Goal: Task Accomplishment & Management: Complete application form

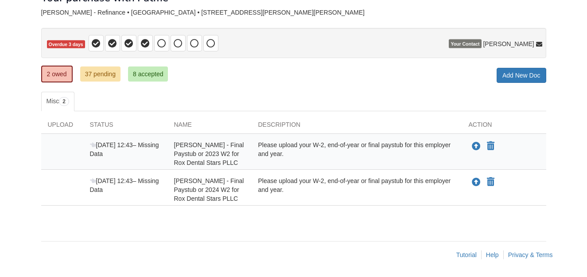
scroll to position [62, 0]
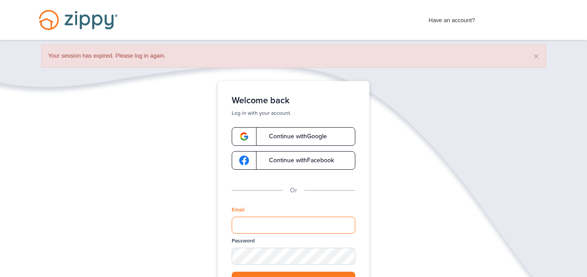
click at [284, 224] on input "Email" at bounding box center [294, 225] width 124 height 17
type input "**********"
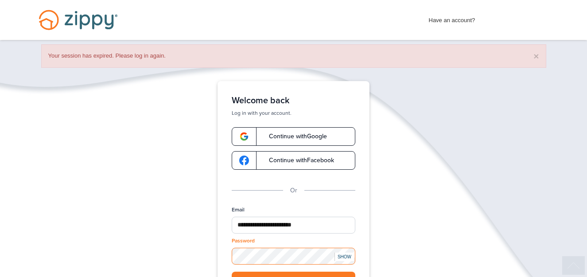
scroll to position [84, 0]
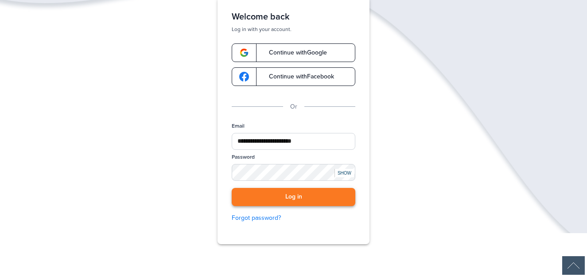
click at [293, 193] on button "Log in" at bounding box center [294, 197] width 124 height 18
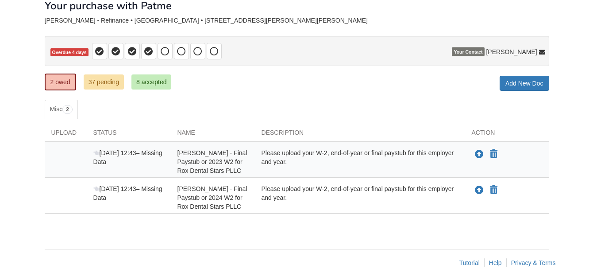
scroll to position [54, 0]
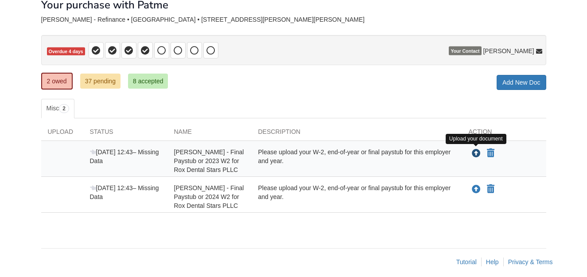
click at [475, 155] on icon "Upload Karla Mendez - Final Paystub or 2023 W2 for Rox Dental Stars PLLC" at bounding box center [476, 153] width 9 height 9
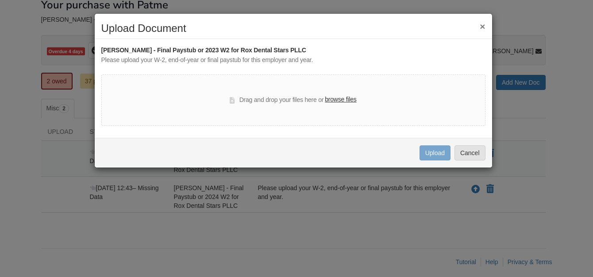
click at [345, 101] on label "browse files" at bounding box center [340, 100] width 31 height 10
click at [0, 0] on input "browse files" at bounding box center [0, 0] width 0 height 0
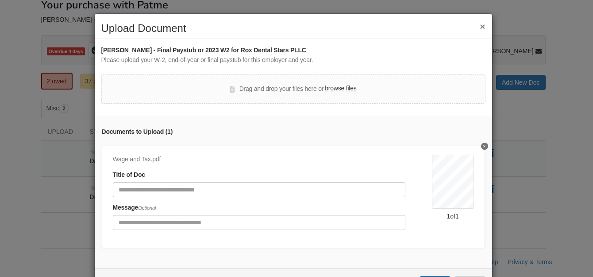
scroll to position [42, 0]
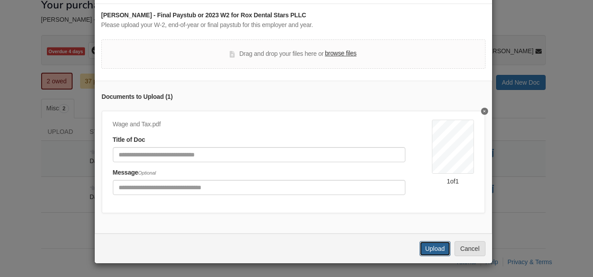
click at [425, 246] on button "Upload" at bounding box center [435, 248] width 31 height 15
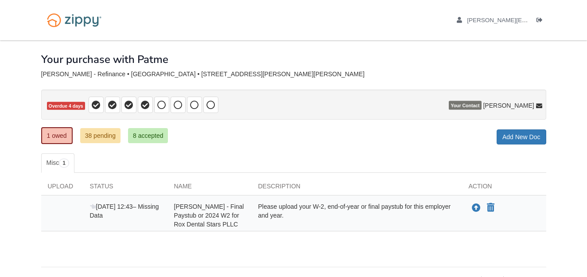
scroll to position [26, 0]
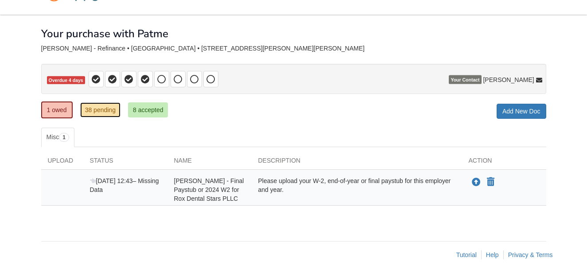
click at [101, 108] on link "38 pending" at bounding box center [100, 109] width 40 height 15
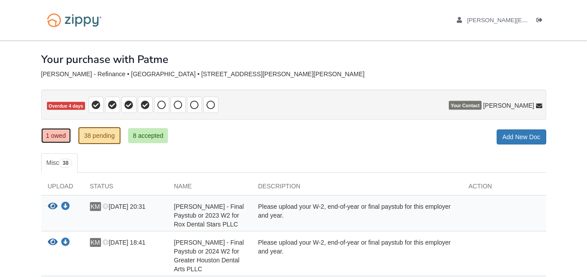
click at [64, 139] on link "1 owed" at bounding box center [56, 135] width 30 height 15
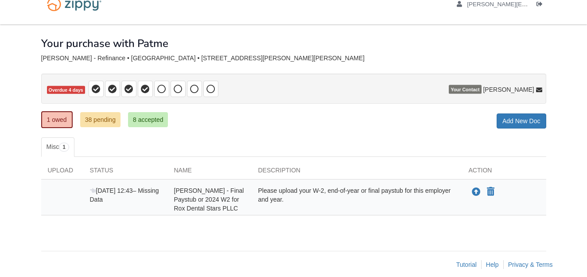
scroll to position [26, 0]
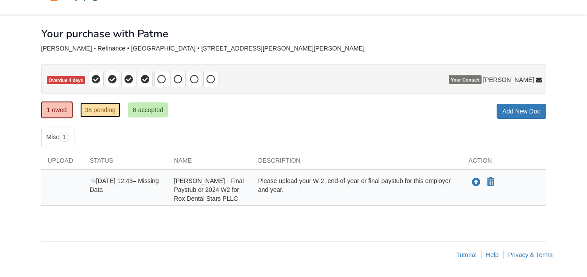
click at [109, 108] on link "38 pending" at bounding box center [100, 109] width 40 height 15
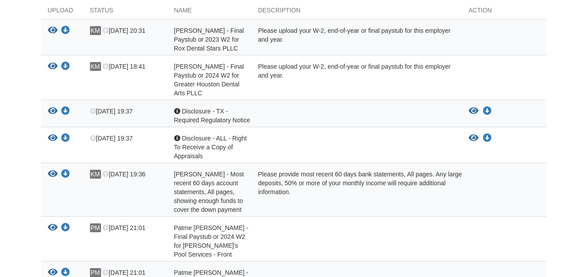
scroll to position [176, 0]
click at [54, 29] on icon "View Karla Mendez - Final Paystub or 2023 W2 for Rox Dental Stars PLLC" at bounding box center [53, 30] width 10 height 9
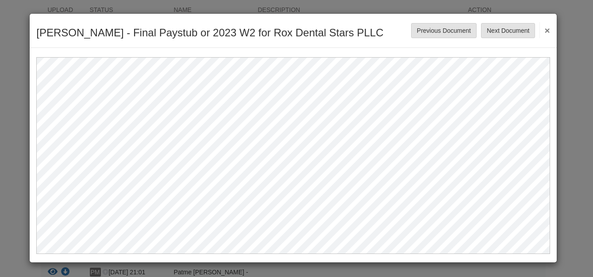
click at [546, 28] on button "×" at bounding box center [545, 30] width 10 height 16
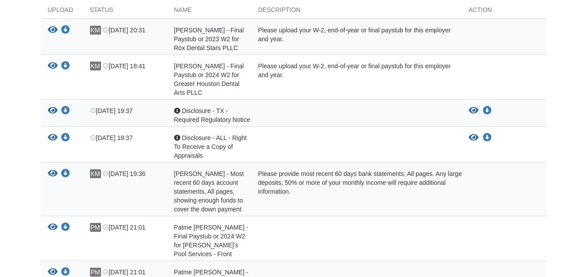
scroll to position [0, 0]
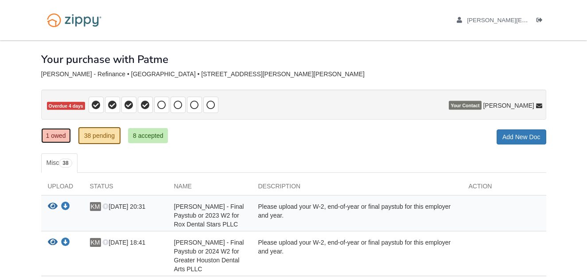
click at [49, 136] on link "1 owed" at bounding box center [56, 135] width 30 height 15
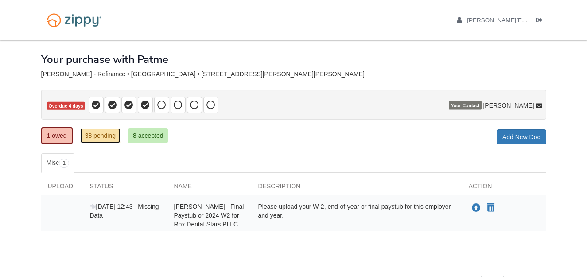
click at [96, 136] on link "38 pending" at bounding box center [100, 135] width 40 height 15
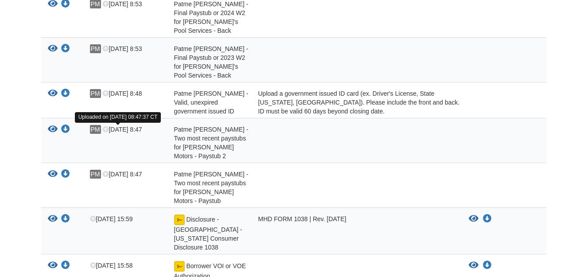
scroll to position [570, 0]
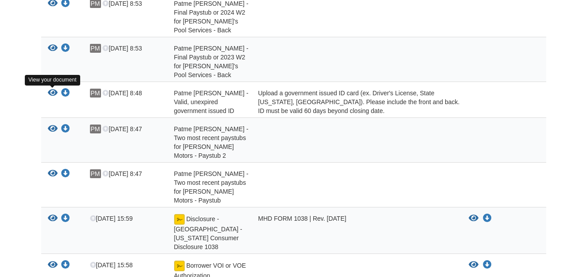
click at [53, 91] on icon "View Patme Mendez - Valid, unexpired government issued ID" at bounding box center [53, 93] width 10 height 9
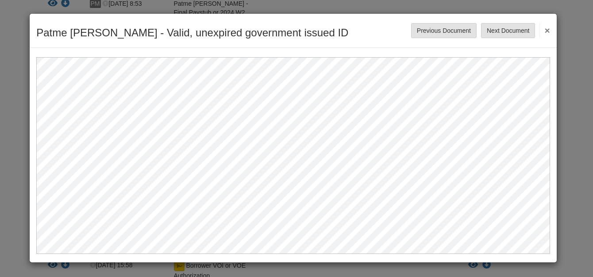
click at [548, 31] on button "×" at bounding box center [545, 30] width 10 height 16
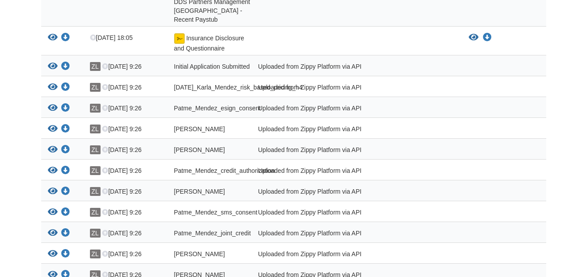
scroll to position [978, 0]
click at [52, 62] on icon "View Initial Application Submitted" at bounding box center [53, 66] width 10 height 9
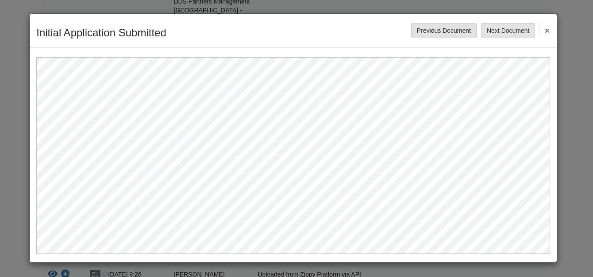
click at [545, 30] on button "×" at bounding box center [545, 30] width 10 height 16
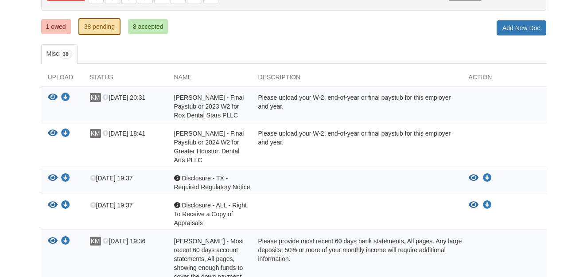
scroll to position [109, 0]
click at [50, 31] on link "1 owed" at bounding box center [56, 26] width 30 height 15
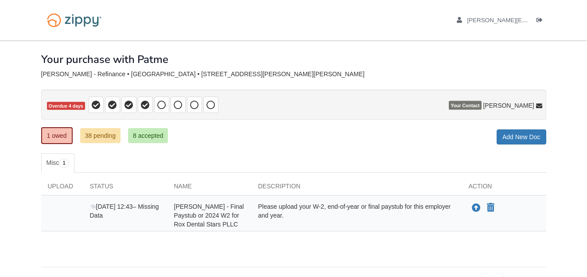
scroll to position [26, 0]
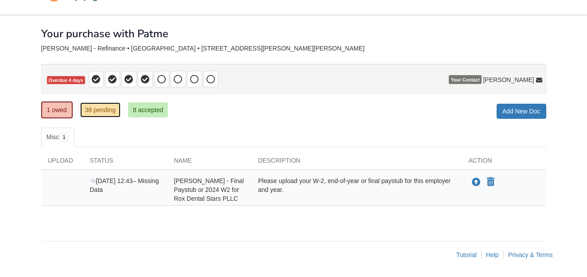
click at [97, 113] on link "38 pending" at bounding box center [100, 109] width 40 height 15
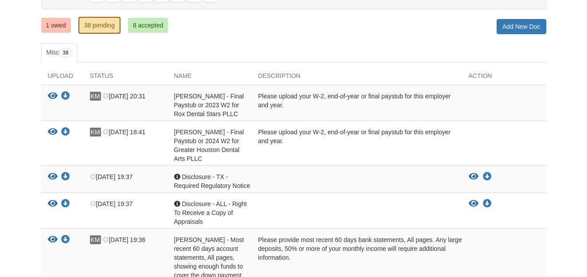
scroll to position [111, 0]
click at [52, 22] on link "1 owed" at bounding box center [56, 24] width 30 height 15
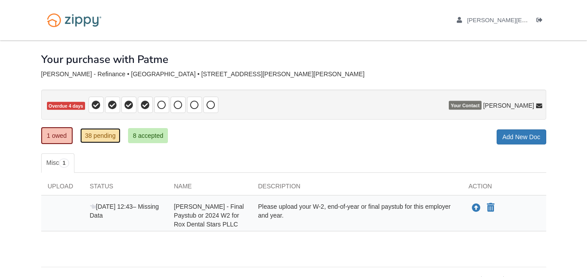
click at [99, 136] on link "38 pending" at bounding box center [100, 135] width 40 height 15
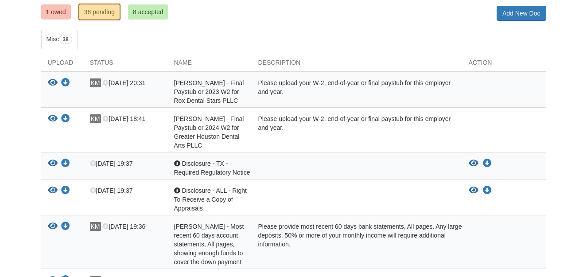
scroll to position [124, 0]
click at [255, 155] on div "View your document Download your document Aug 13 19:37 Acknowledgement Disclosu…" at bounding box center [293, 165] width 505 height 27
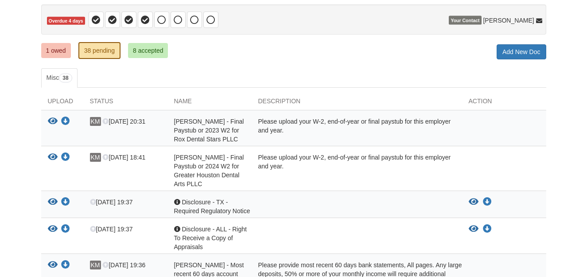
scroll to position [85, 0]
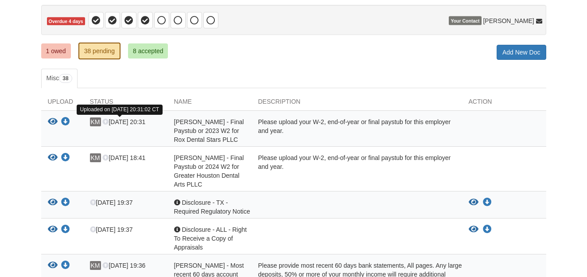
click at [105, 121] on icon at bounding box center [105, 122] width 6 height 6
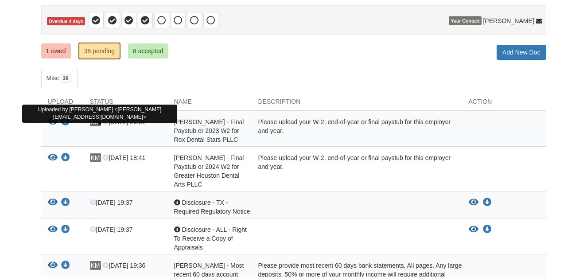
click at [95, 123] on span "KM" at bounding box center [95, 121] width 11 height 9
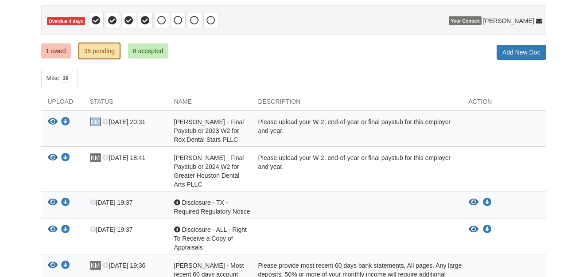
click at [95, 123] on span "KM" at bounding box center [95, 121] width 11 height 9
click at [208, 131] on span "Karla Mendez - Final Paystub or 2023 W2 for Rox Dental Stars PLLC" at bounding box center [209, 130] width 70 height 25
drag, startPoint x: 208, startPoint y: 131, endPoint x: 164, endPoint y: 113, distance: 47.1
click at [164, 113] on div "View your document Download your document KM Aug 14 20:31 Karla Mendez - Final …" at bounding box center [293, 129] width 505 height 36
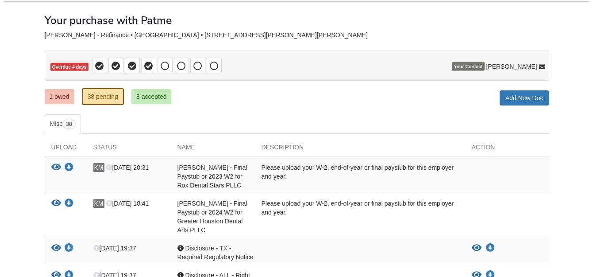
scroll to position [39, 0]
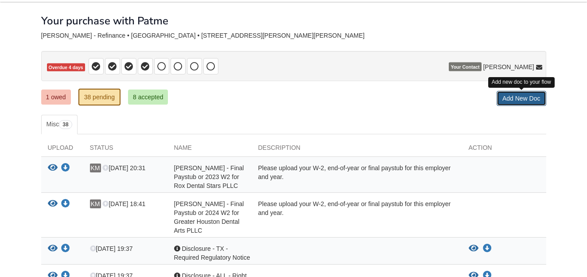
click at [513, 98] on link "Add New Doc" at bounding box center [521, 98] width 50 height 15
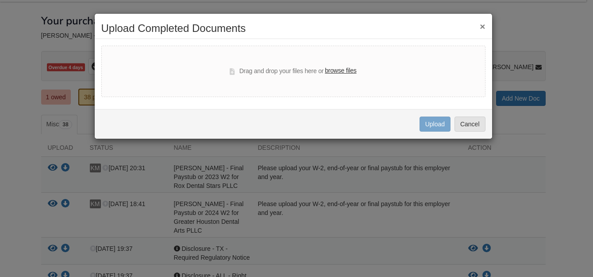
click at [346, 72] on label "browse files" at bounding box center [340, 71] width 31 height 10
click at [0, 0] on input "browse files" at bounding box center [0, 0] width 0 height 0
click at [469, 120] on button "Cancel" at bounding box center [470, 123] width 31 height 15
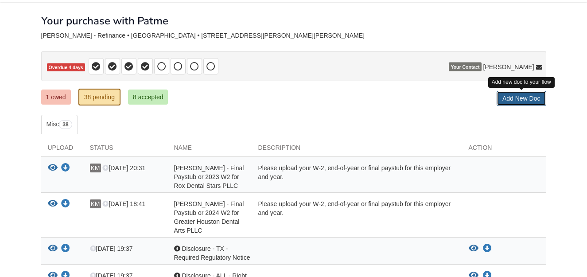
click at [508, 99] on link "Add New Doc" at bounding box center [521, 98] width 50 height 15
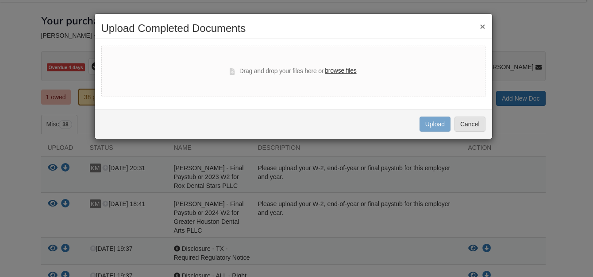
click at [347, 73] on label "browse files" at bounding box center [340, 71] width 31 height 10
click at [0, 0] on input "browse files" at bounding box center [0, 0] width 0 height 0
select select "****"
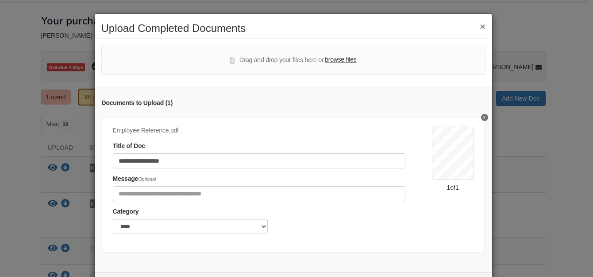
scroll to position [46, 0]
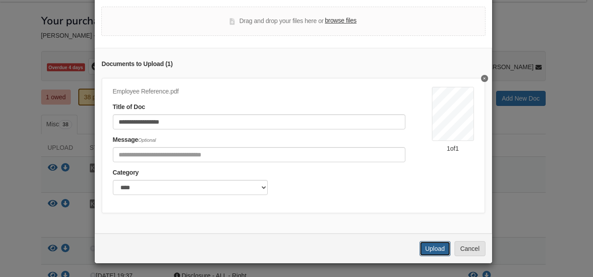
click at [433, 249] on button "Upload" at bounding box center [435, 248] width 31 height 15
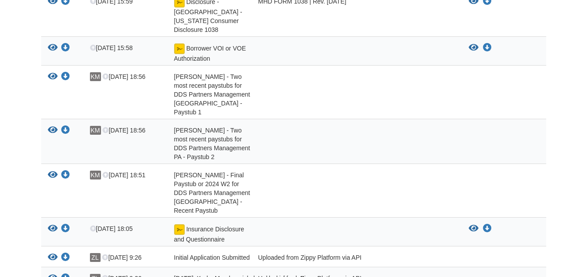
scroll to position [808, 0]
click at [51, 72] on icon "View Karla Mendez - Two most recent paystubs for DDS Partners Management PA - P…" at bounding box center [53, 76] width 10 height 9
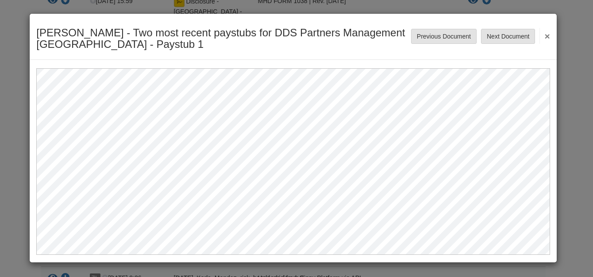
click at [546, 36] on button "×" at bounding box center [545, 36] width 10 height 16
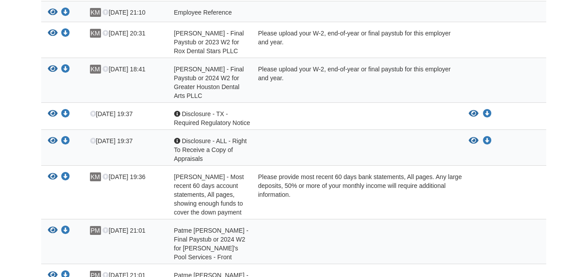
scroll to position [0, 0]
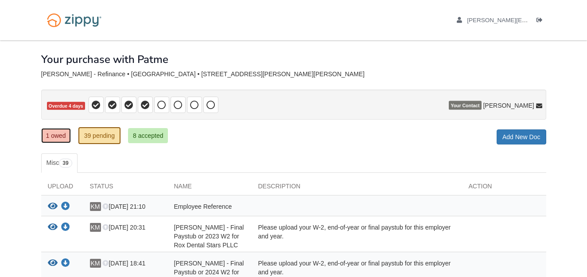
click at [53, 139] on link "1 owed" at bounding box center [56, 135] width 30 height 15
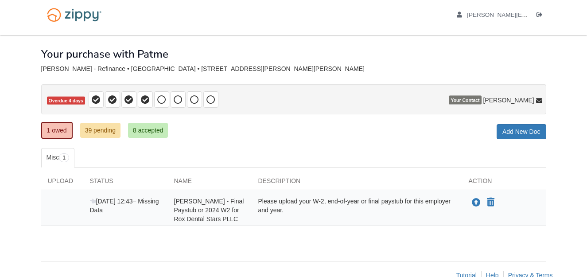
scroll to position [26, 0]
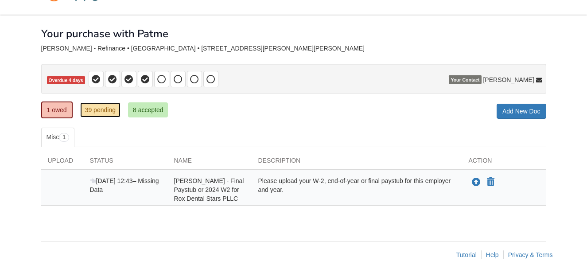
click at [105, 112] on link "39 pending" at bounding box center [100, 109] width 40 height 15
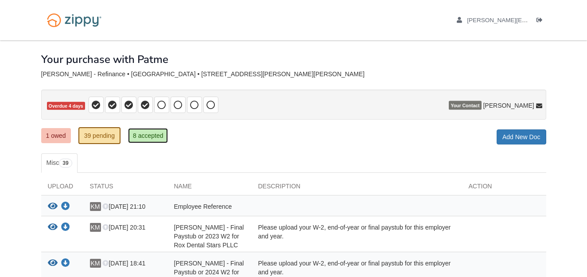
click at [139, 136] on link "8 accepted" at bounding box center [148, 135] width 40 height 15
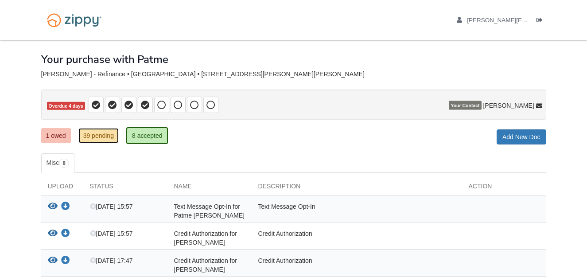
click at [108, 132] on link "39 pending" at bounding box center [98, 135] width 40 height 15
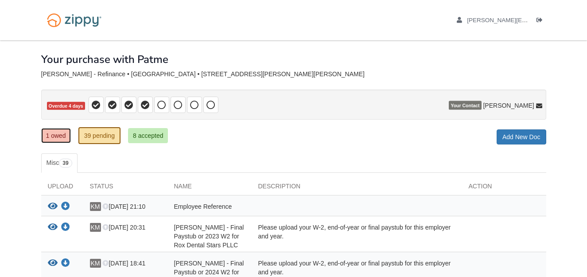
click at [50, 139] on link "1 owed" at bounding box center [56, 135] width 30 height 15
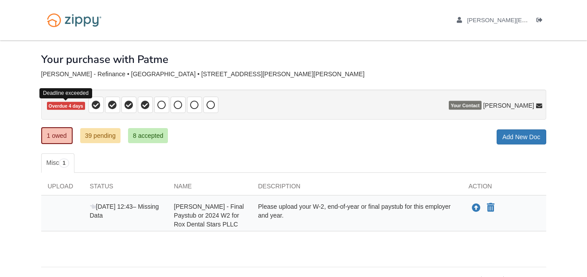
click at [68, 107] on span "Overdue 4 days" at bounding box center [66, 106] width 38 height 8
click at [66, 106] on span "Overdue 4 days" at bounding box center [66, 106] width 38 height 8
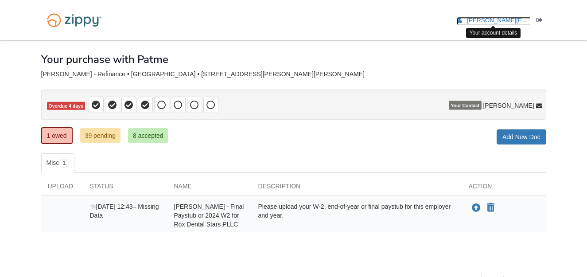
click at [501, 22] on span "[PERSON_NAME][EMAIL_ADDRESS][DOMAIN_NAME]" at bounding box center [542, 20] width 151 height 7
